Goal: Book appointment/travel/reservation

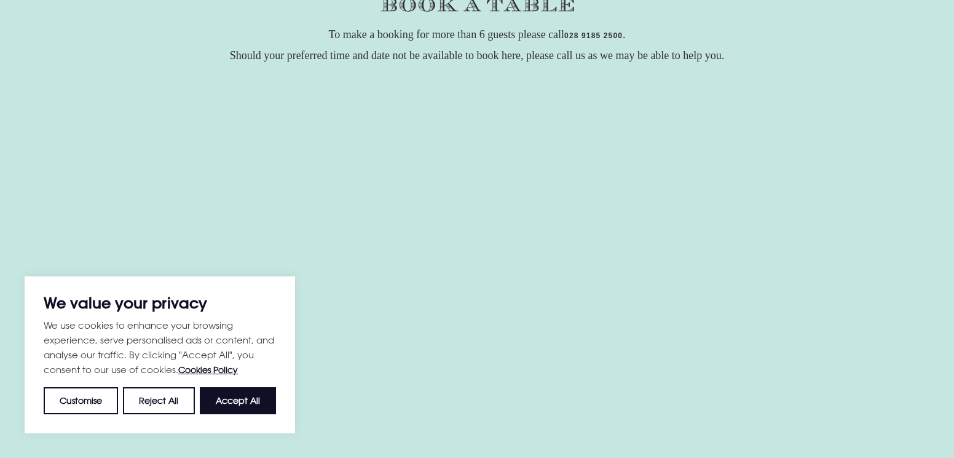
scroll to position [185, 0]
click at [221, 401] on button "Accept All" at bounding box center [238, 400] width 76 height 27
checkbox input "true"
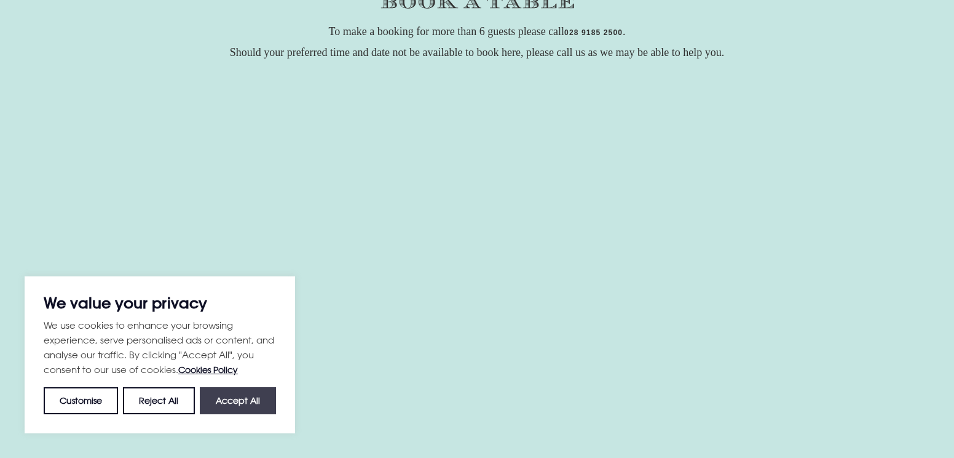
checkbox input "true"
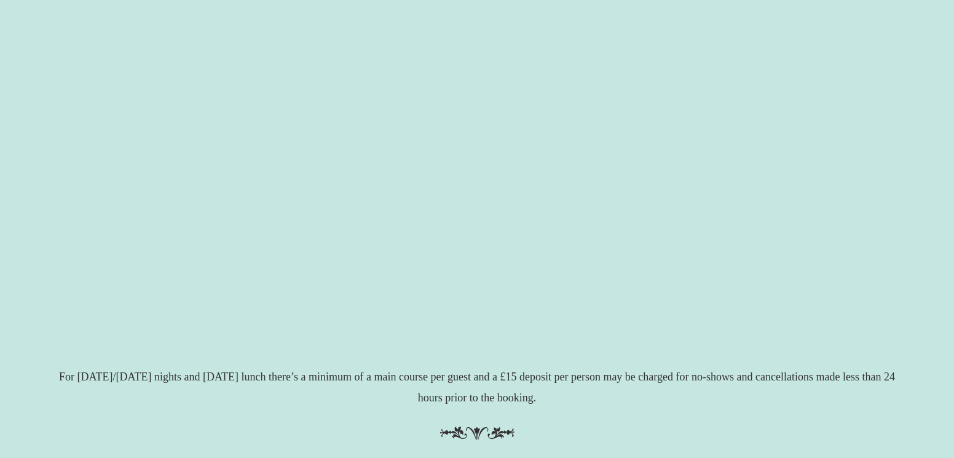
scroll to position [246, 0]
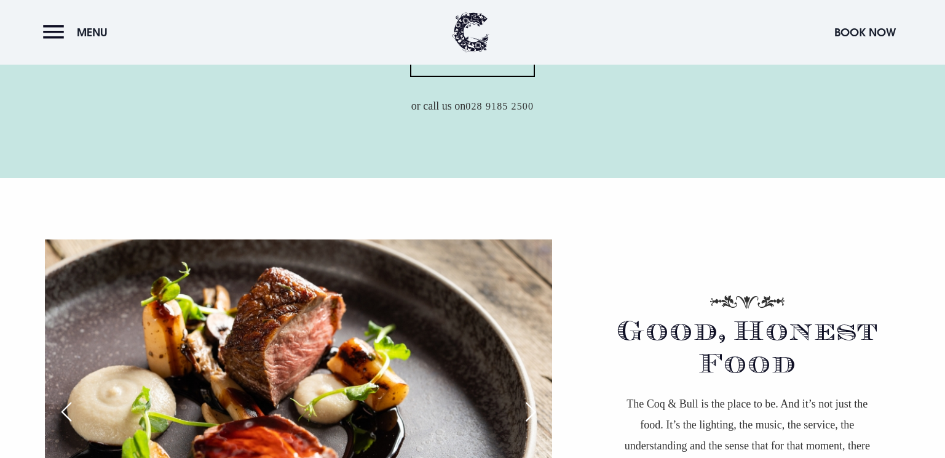
scroll to position [615, 0]
